Goal: Transaction & Acquisition: Purchase product/service

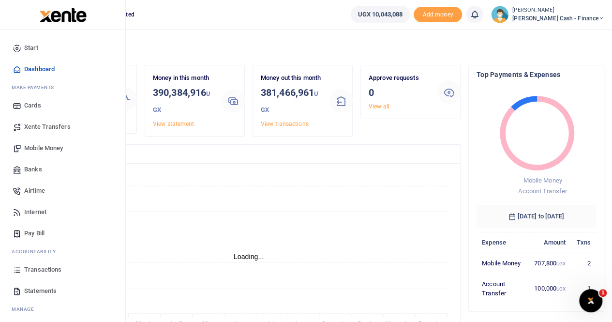
click at [52, 125] on span "Xente Transfers" at bounding box center [47, 127] width 46 height 10
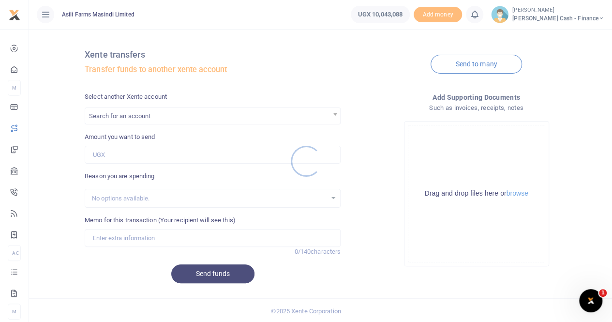
click at [114, 114] on div at bounding box center [306, 161] width 612 height 322
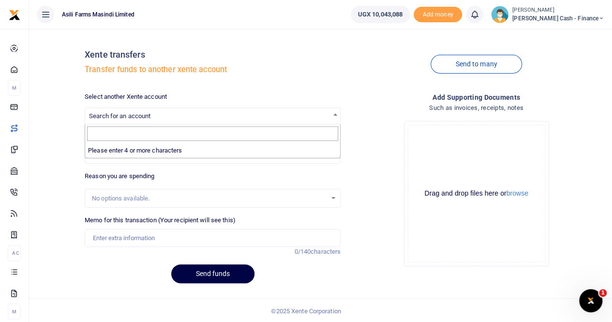
click at [106, 114] on span "Search for an account" at bounding box center [119, 115] width 61 height 7
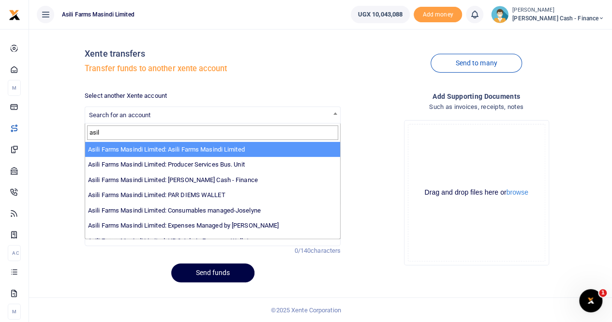
click at [116, 133] on input "asil" at bounding box center [212, 132] width 251 height 15
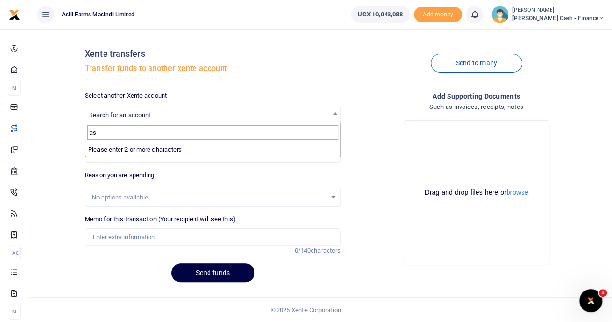
type input "a"
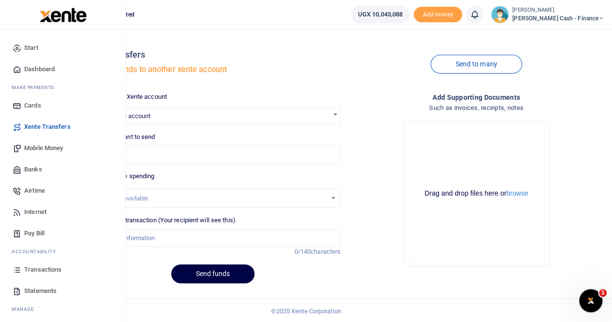
click at [49, 149] on span "Mobile Money" at bounding box center [43, 148] width 39 height 10
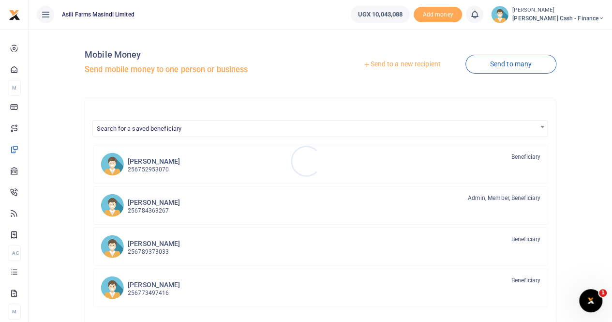
click at [397, 63] on div at bounding box center [306, 161] width 612 height 322
click at [393, 62] on link "Send to a new recipient" at bounding box center [402, 64] width 126 height 17
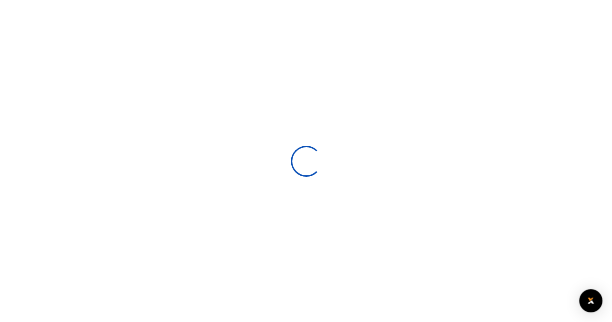
select select
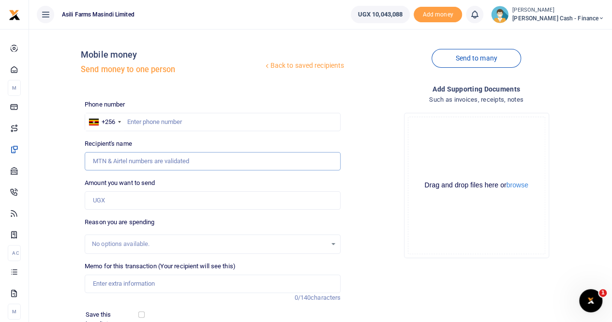
click at [126, 159] on input "Recipient's name" at bounding box center [213, 161] width 256 height 18
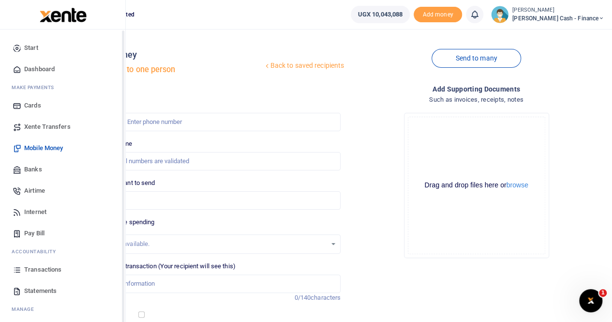
click at [39, 123] on span "Xente Transfers" at bounding box center [47, 127] width 46 height 10
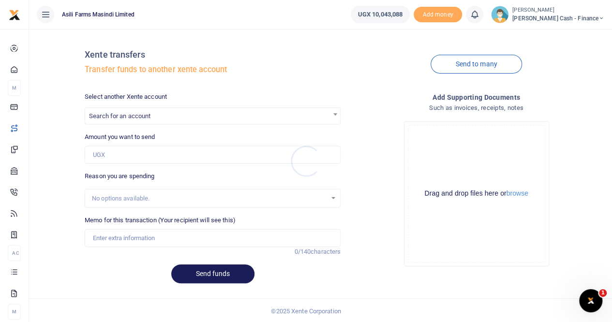
click at [129, 116] on div at bounding box center [306, 161] width 612 height 322
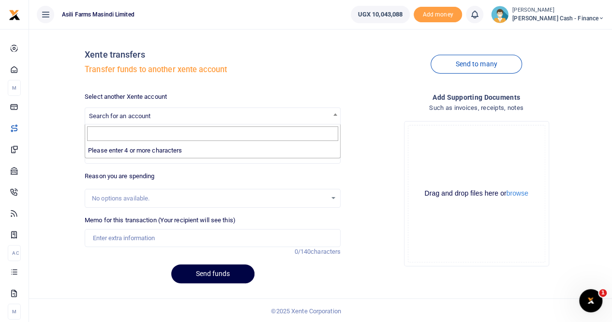
click at [101, 112] on span "Search for an account" at bounding box center [119, 115] width 61 height 7
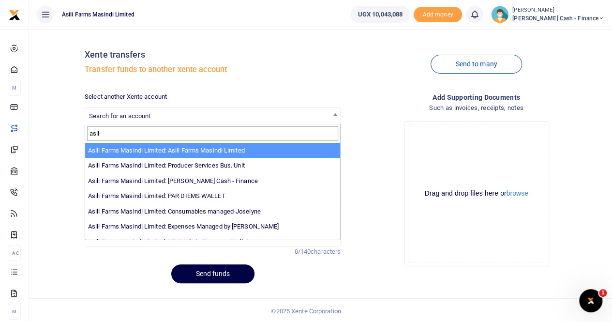
click at [189, 130] on input "asil" at bounding box center [212, 133] width 251 height 15
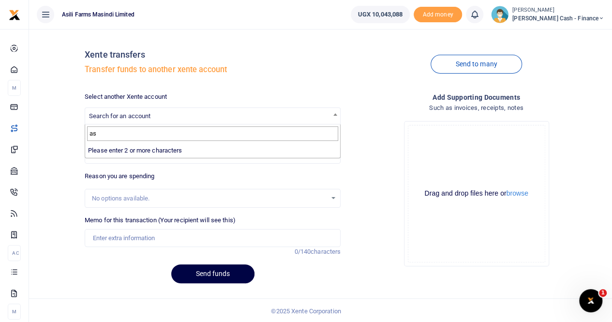
type input "a"
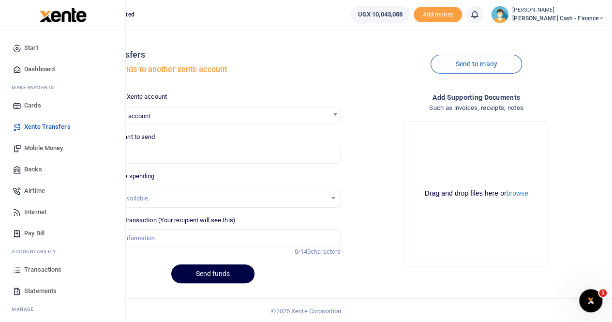
click at [42, 148] on span "Mobile Money" at bounding box center [43, 148] width 39 height 10
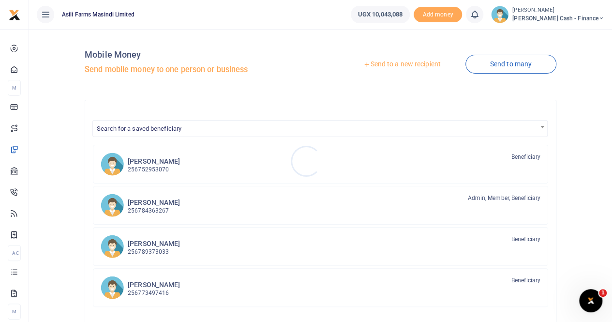
click at [394, 63] on div at bounding box center [306, 161] width 612 height 322
click at [390, 63] on link "Send to a new recipient" at bounding box center [402, 64] width 126 height 17
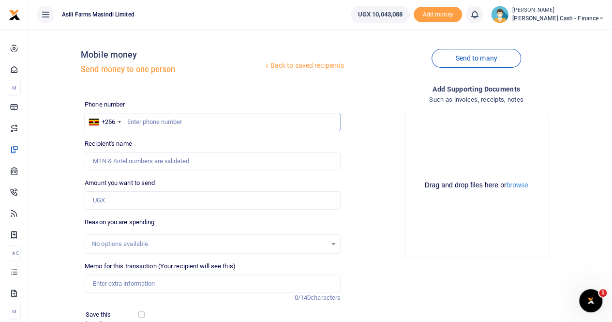
click at [134, 121] on input "text" at bounding box center [213, 122] width 256 height 18
paste input "775 600682"
click at [139, 122] on input "775 600682" at bounding box center [213, 122] width 256 height 18
type input "775600682"
type input "Constantine Dusenge"
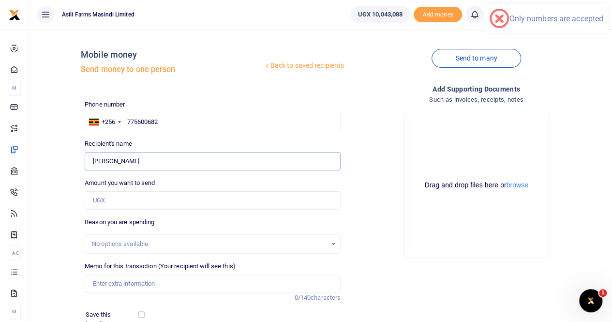
click at [168, 161] on input "Found" at bounding box center [213, 161] width 256 height 18
click at [229, 162] on input "Found" at bounding box center [213, 161] width 256 height 18
click at [107, 198] on input "Amount you want to send" at bounding box center [213, 200] width 256 height 18
paste input "3,604,581"
type input "3,604,581"
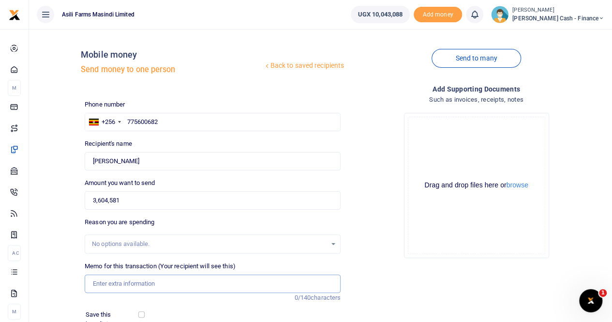
click at [114, 290] on input "Memo for this transaction (Your recipient will see this)" at bounding box center [213, 283] width 256 height 18
click at [192, 283] on input "Payment for Accomodation for Fedricko" at bounding box center [213, 283] width 256 height 18
click at [191, 284] on input "Payment for Accomodation for Fedricko" at bounding box center [213, 283] width 256 height 18
click at [201, 284] on input "Payment for Accomodation for Federicko" at bounding box center [213, 283] width 256 height 18
click at [223, 285] on input "Payment for Accomodation for Federiko" at bounding box center [213, 283] width 256 height 18
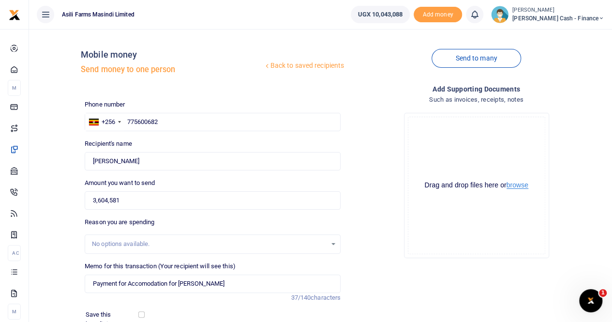
click at [517, 186] on button "browse" at bounding box center [518, 185] width 22 height 7
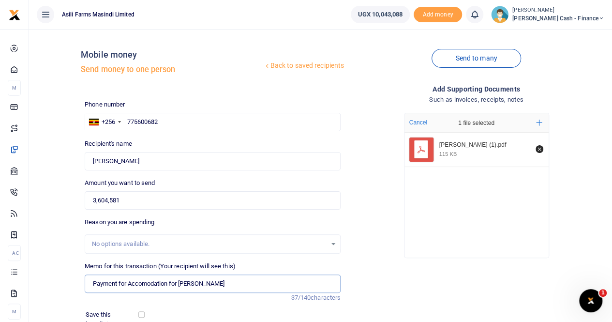
click at [214, 285] on input "Payment for Accomodation for Federiko" at bounding box center [213, 283] width 256 height 18
paste input "VILLA KOLOLO (U) LIMITED"
click at [207, 280] on input "Payment for Accomodation for Federiko VILLA KOLOLO (U) LIMITED" at bounding box center [213, 283] width 256 height 18
drag, startPoint x: 265, startPoint y: 283, endPoint x: 364, endPoint y: 285, distance: 98.8
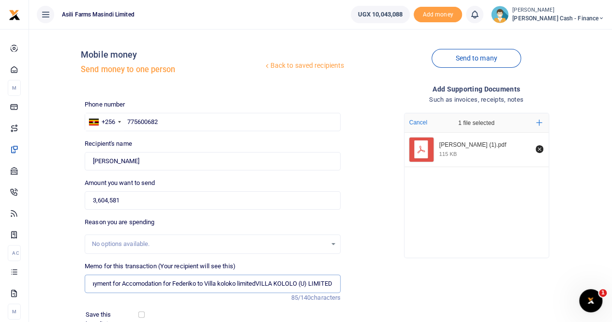
click at [364, 285] on div "Phone number +256 Uganda +256 775600682 Phone is required. Recipient's name Fou…" at bounding box center [345, 248] width 528 height 296
click at [239, 286] on input "Payment for Accomodation for Federiko to Villa koloko limited" at bounding box center [213, 283] width 256 height 18
click at [243, 284] on input "Payment for Accomodation for Federiko to Villa koloko limited" at bounding box center [213, 283] width 256 height 18
click at [242, 284] on input "Payment for Accomodation for Federiko to Villa koloko limited" at bounding box center [213, 283] width 256 height 18
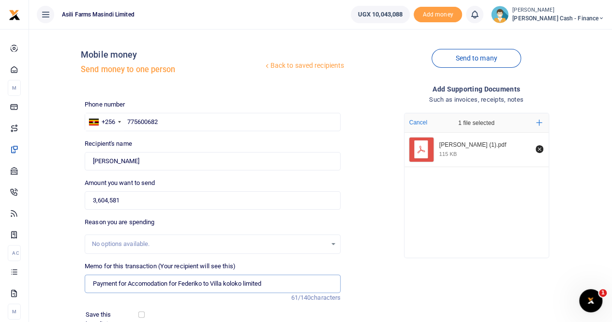
click at [241, 282] on input "Payment for Accomodation for Federiko to Villa koloko limited" at bounding box center [213, 283] width 256 height 18
click at [281, 275] on input "Payment for Accomodation for Federiko to Villa kololo limited" at bounding box center [213, 283] width 256 height 18
click at [292, 280] on input "Payment for Accommodation for Federiko to Villa kololo limited" at bounding box center [213, 283] width 256 height 18
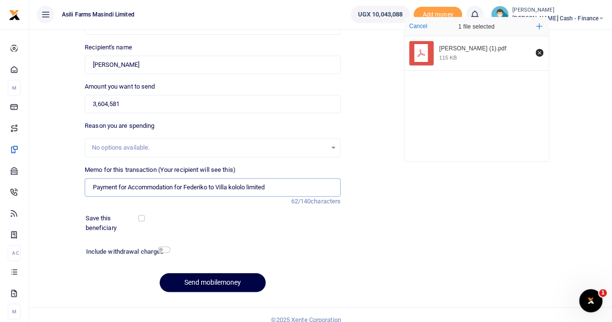
scroll to position [97, 0]
type input "Payment for Accommodation for Federiko to Villa kololo limited"
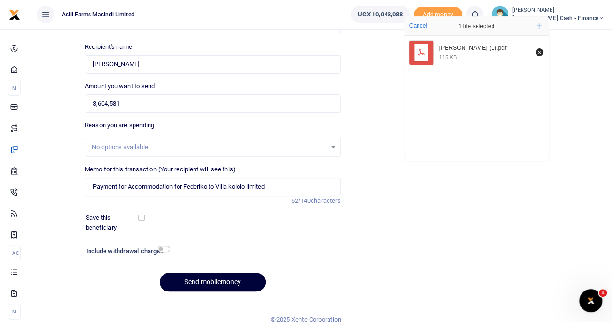
click at [207, 280] on button "Send mobilemoney" at bounding box center [213, 281] width 106 height 19
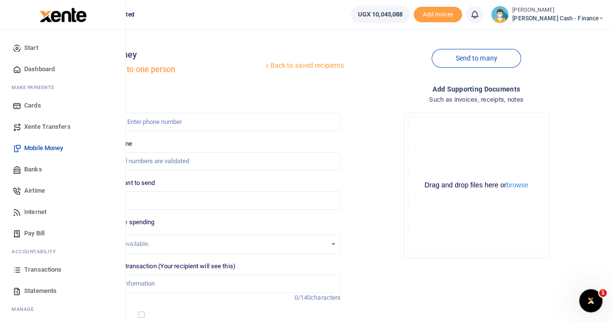
click at [49, 149] on span "Mobile Money" at bounding box center [43, 148] width 39 height 10
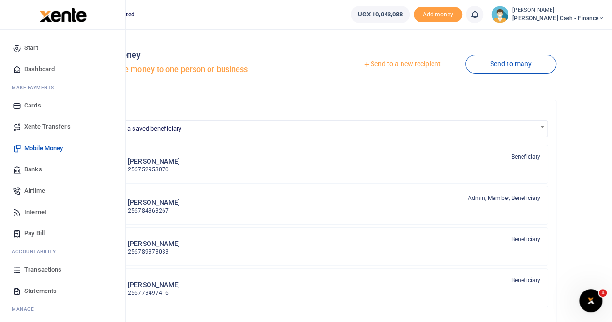
click at [44, 268] on span "Transactions" at bounding box center [42, 270] width 37 height 10
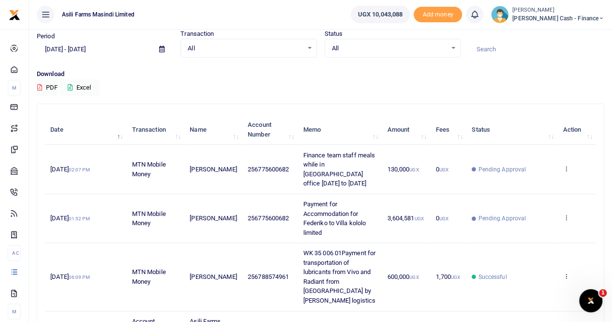
scroll to position [48, 0]
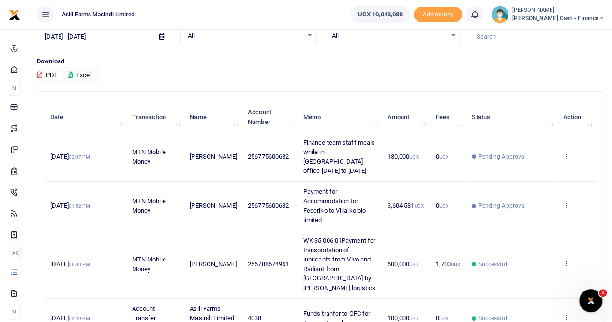
click at [564, 201] on icon at bounding box center [566, 204] width 6 height 7
click at [540, 208] on link "View details" at bounding box center [531, 212] width 76 height 14
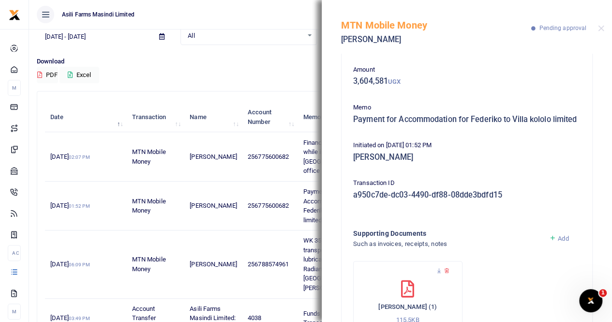
scroll to position [96, 0]
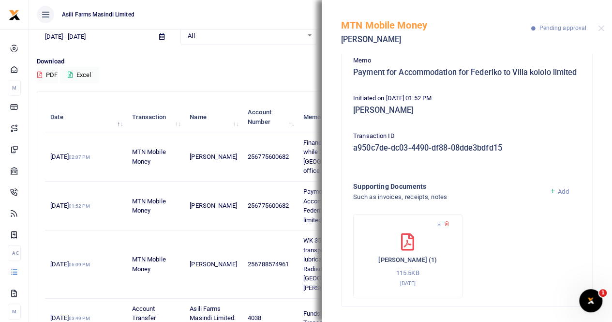
click at [267, 182] on td "256775600682" at bounding box center [270, 206] width 56 height 49
click at [266, 23] on ul "Asili Farms Masindi Limited" at bounding box center [186, 14] width 314 height 29
click at [602, 28] on button "Close" at bounding box center [601, 28] width 6 height 6
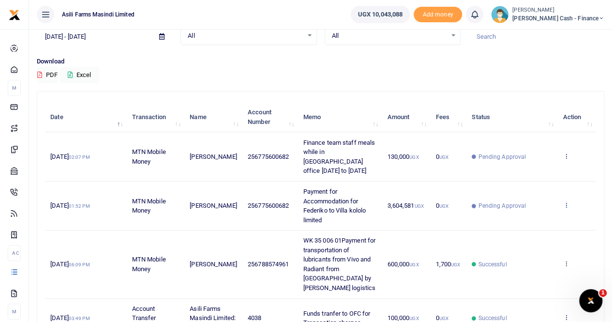
click at [566, 201] on icon at bounding box center [566, 204] width 6 height 7
click at [532, 212] on link "View details" at bounding box center [531, 212] width 76 height 14
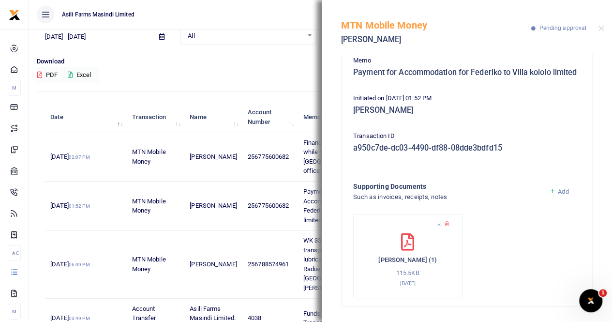
scroll to position [0, 0]
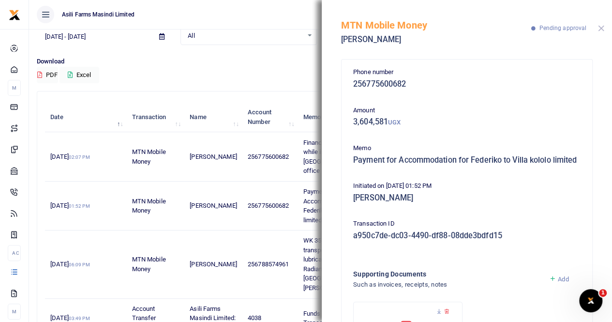
click at [603, 27] on button "Close" at bounding box center [601, 28] width 6 height 6
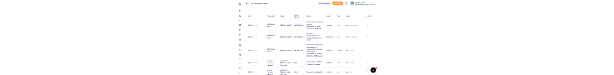
scroll to position [97, 0]
